Goal: Check status

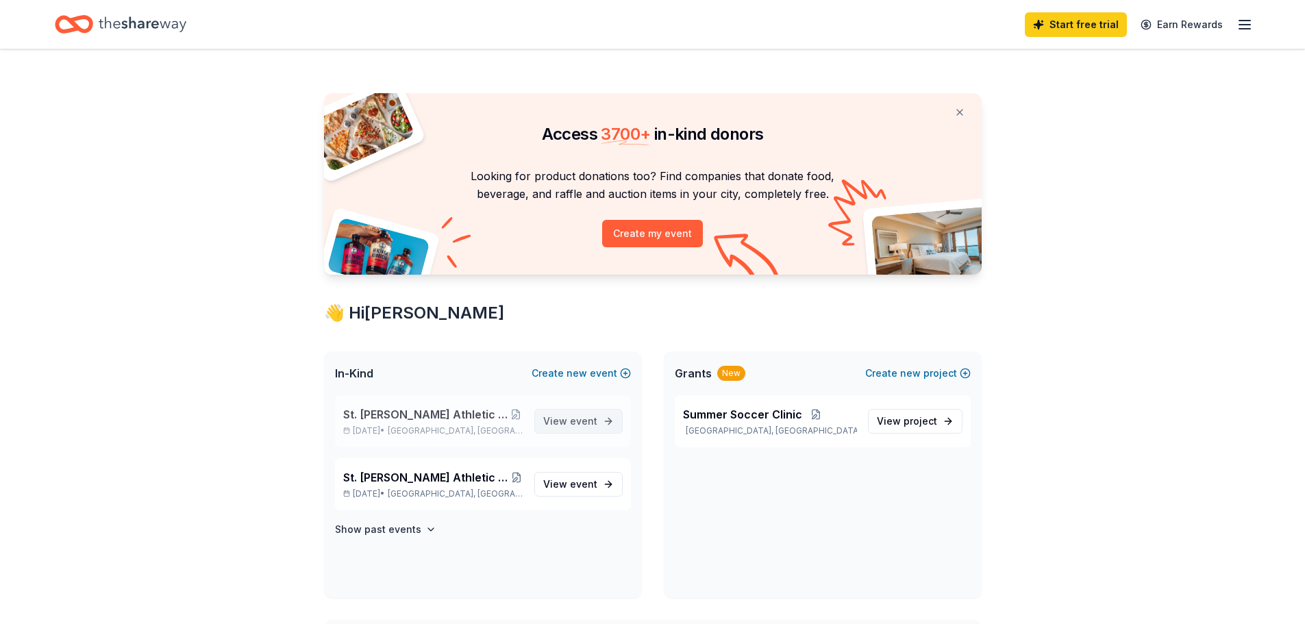
click at [592, 424] on span "event" at bounding box center [583, 421] width 27 height 12
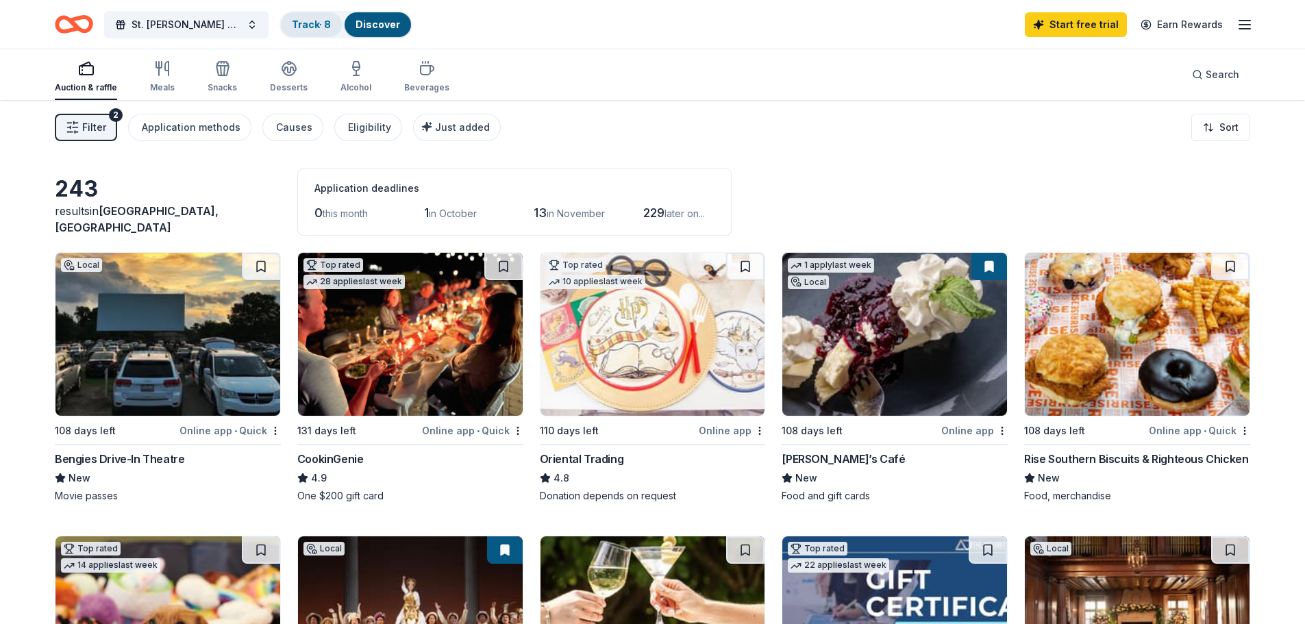
click at [326, 20] on link "Track · 8" at bounding box center [311, 25] width 39 height 12
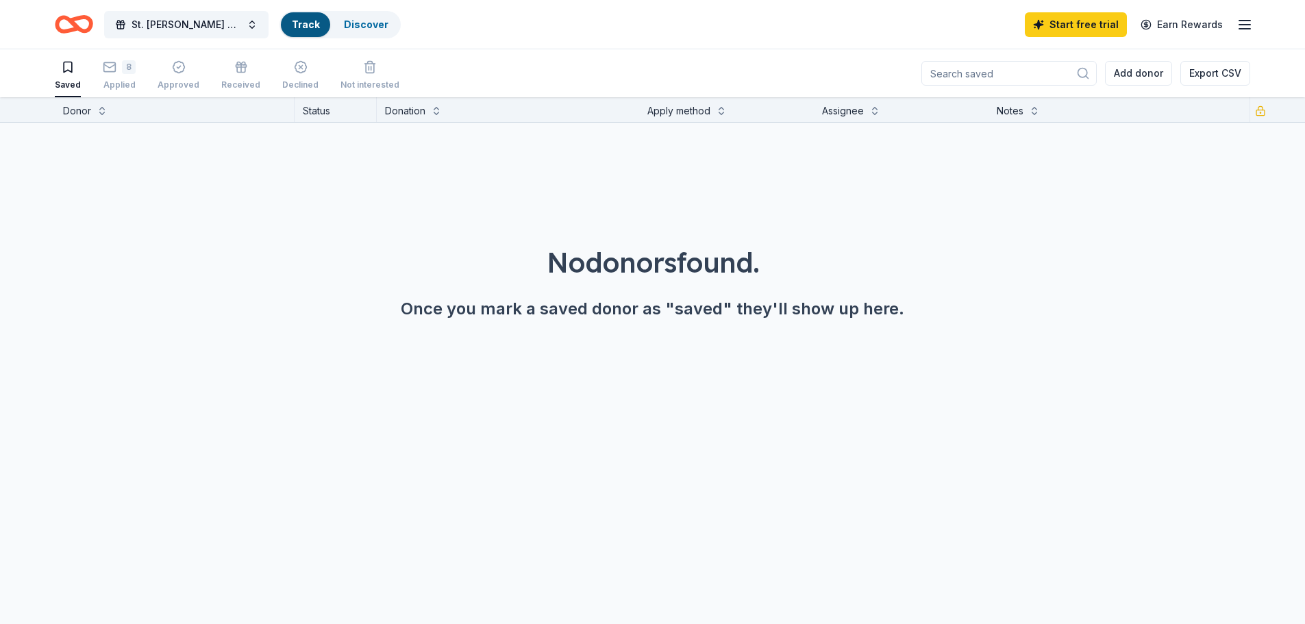
scroll to position [1, 0]
click at [93, 71] on div "Saved 8 Applied Approved Received Declined Not interested" at bounding box center [227, 75] width 345 height 42
click at [112, 75] on div "8 Applied" at bounding box center [119, 75] width 33 height 30
